Goal: Information Seeking & Learning: Learn about a topic

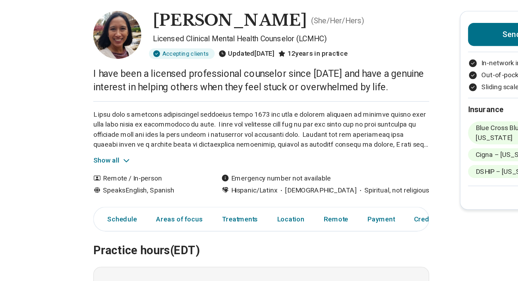
click at [86, 146] on div "Show all" at bounding box center [202, 130] width 247 height 47
click at [87, 148] on button "Show all" at bounding box center [93, 150] width 28 height 7
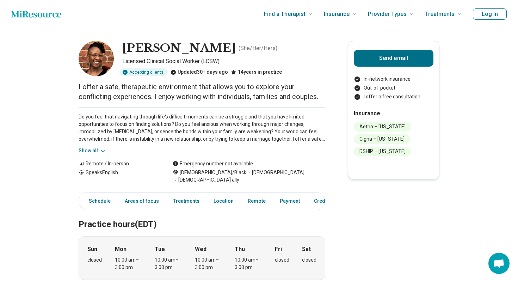
click at [103, 152] on icon at bounding box center [102, 150] width 7 height 7
